Goal: Communication & Community: Answer question/provide support

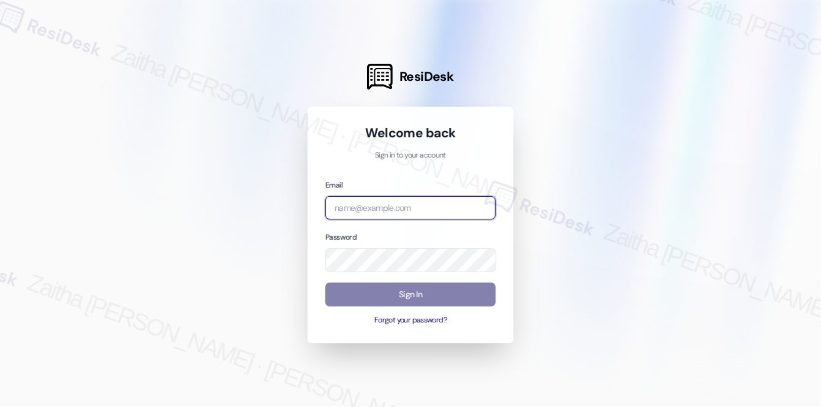
click at [394, 203] on input "email" at bounding box center [410, 208] width 170 height 24
paste input "automated-surveys-a_c_lewis-zaitha.mae.[PERSON_NAME]@a_c_[DOMAIN_NAME]"
type input "automated-surveys-a_c_lewis-zaitha.mae.[PERSON_NAME]@a_c_[DOMAIN_NAME]"
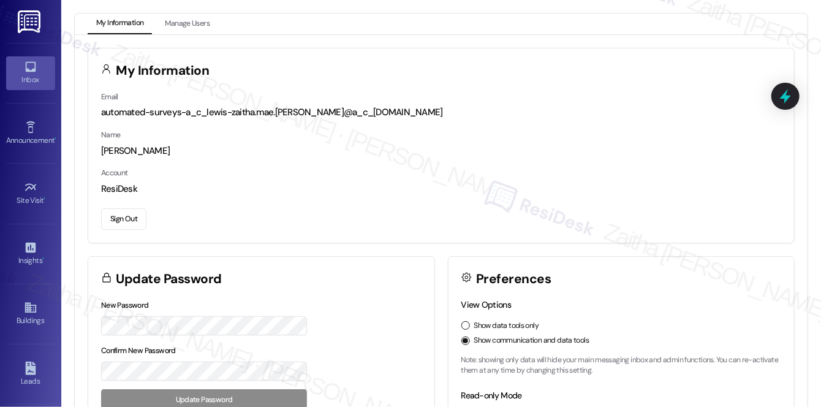
click at [18, 78] on div "Inbox" at bounding box center [30, 79] width 61 height 12
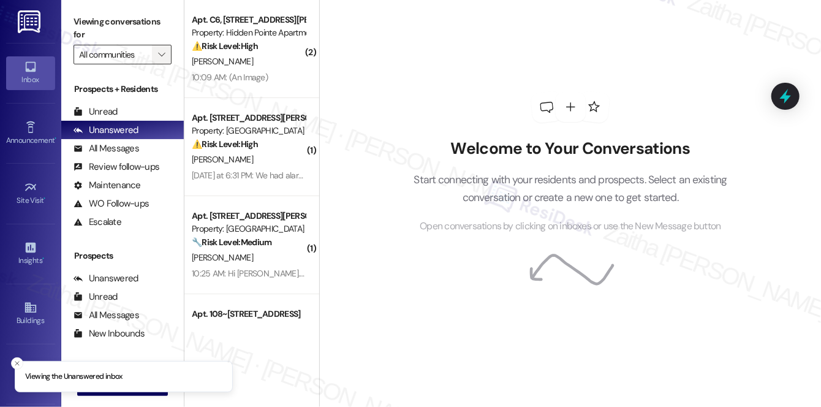
click at [158, 58] on icon "" at bounding box center [161, 55] width 7 height 10
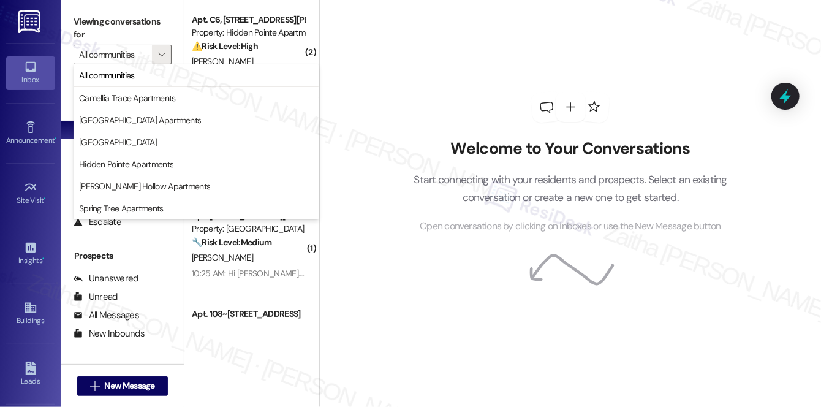
click at [415, 107] on div "Welcome to Your Conversations Start connecting with your residents and prospect…" at bounding box center [569, 162] width 367 height 325
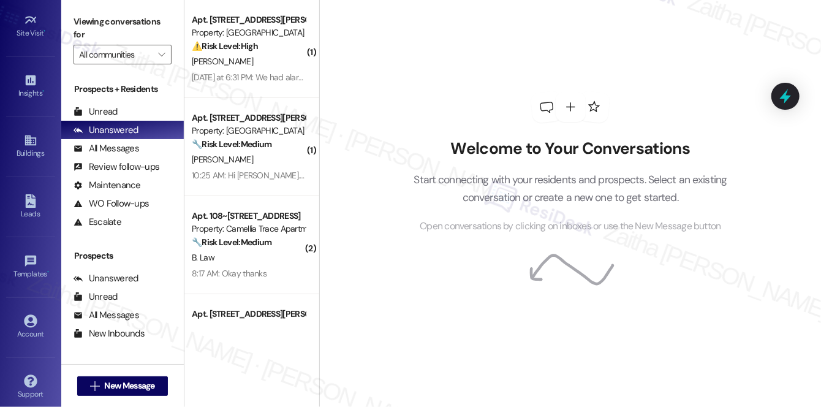
scroll to position [173, 0]
